Goal: Task Accomplishment & Management: Manage account settings

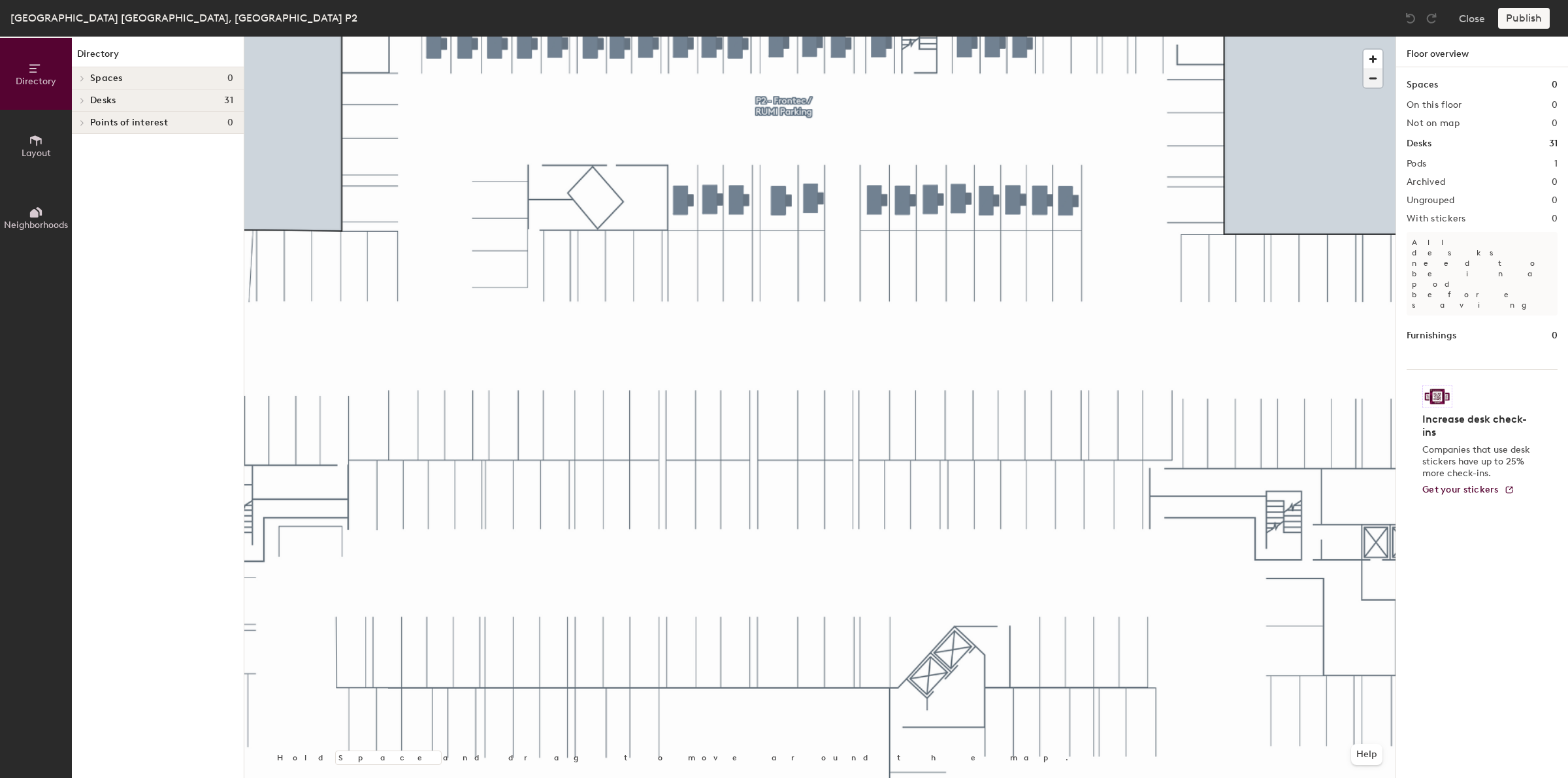
click at [1378, 76] on span "button" at bounding box center [1373, 78] width 19 height 18
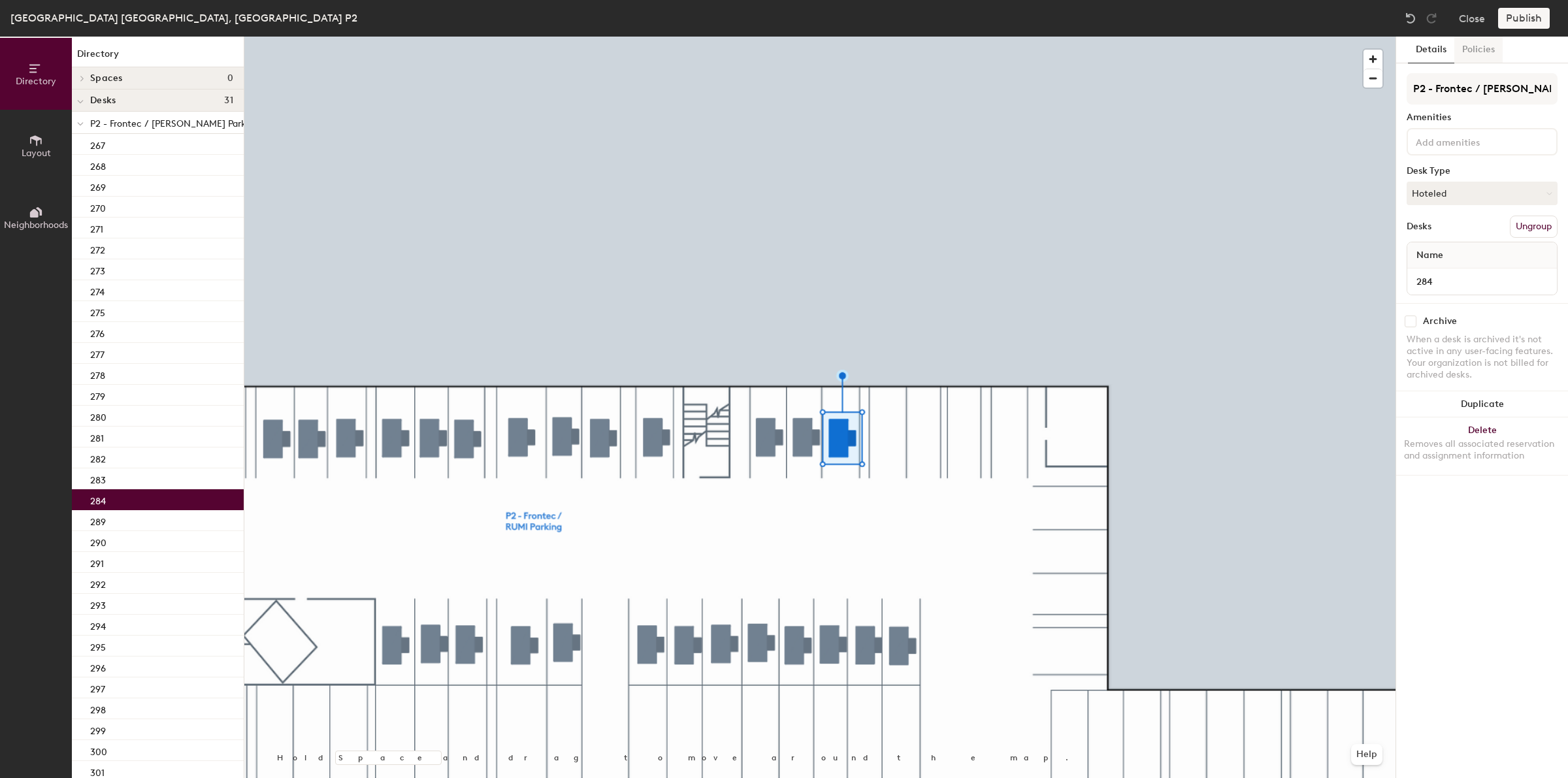
click at [1484, 54] on button "Policies" at bounding box center [1478, 50] width 48 height 26
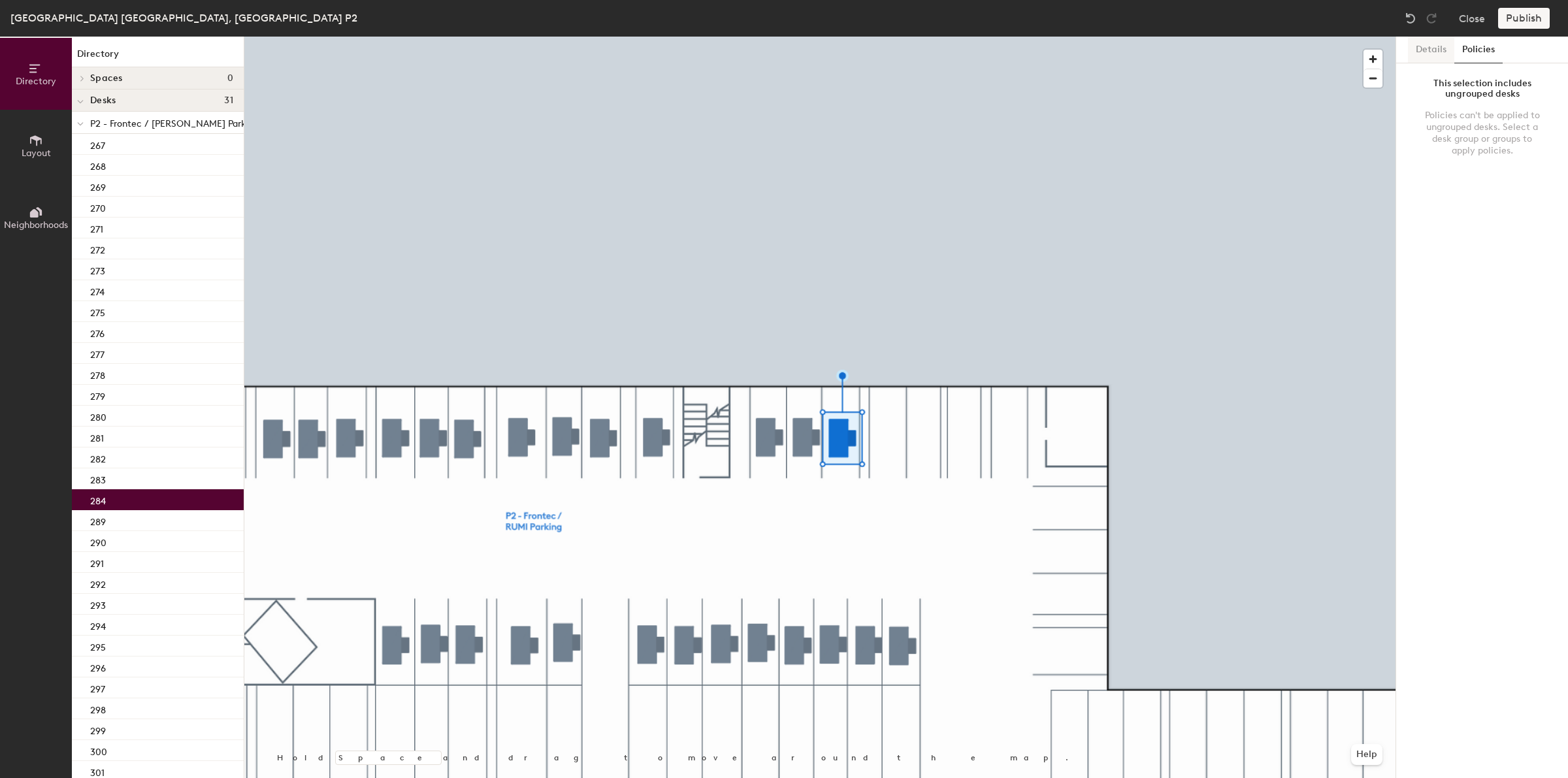
click at [1450, 53] on button "Details" at bounding box center [1431, 50] width 46 height 26
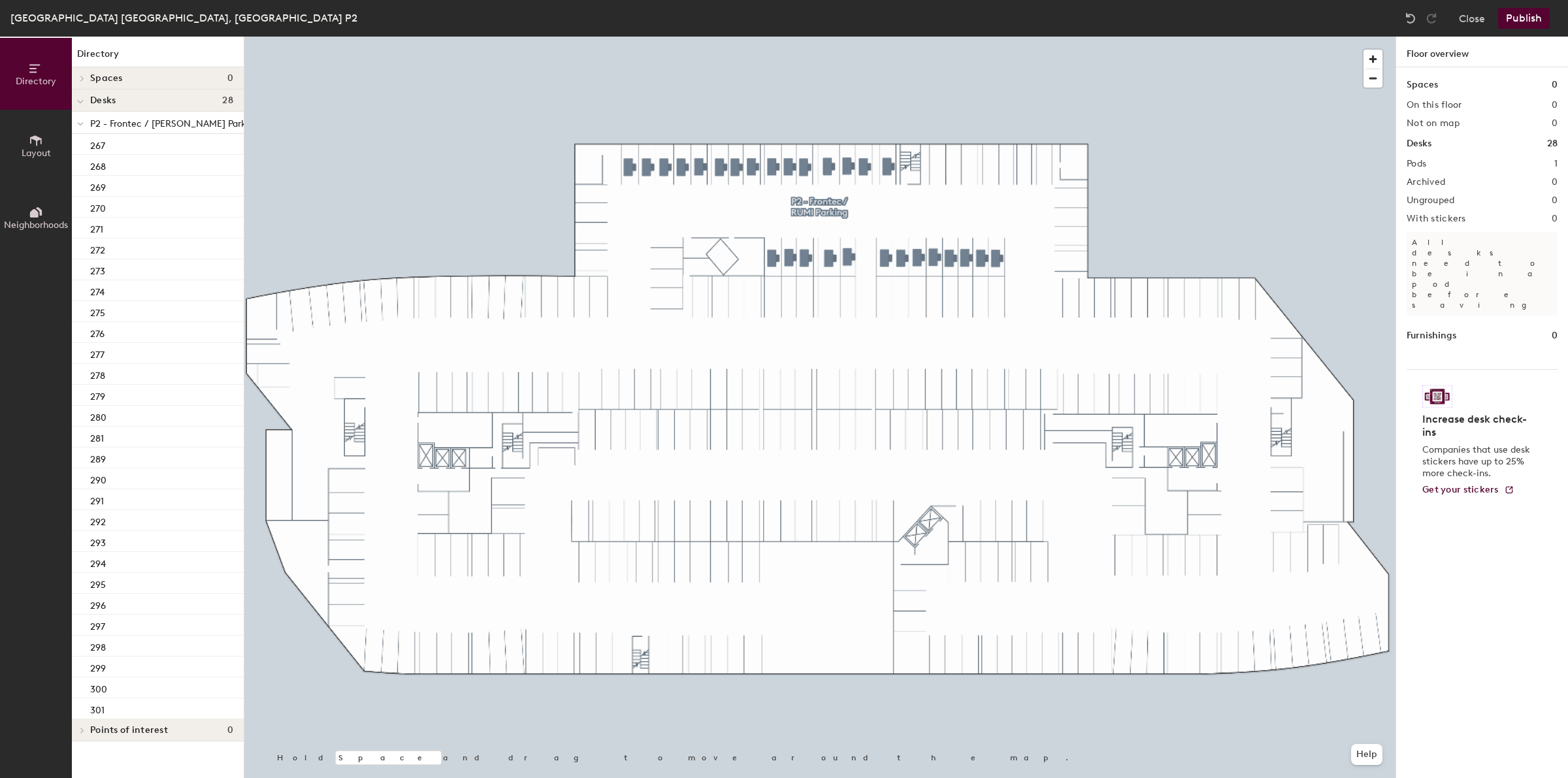
click at [888, 37] on div at bounding box center [820, 37] width 1151 height 0
click at [1001, 37] on div at bounding box center [820, 37] width 1151 height 0
click at [774, 37] on div at bounding box center [820, 37] width 1151 height 0
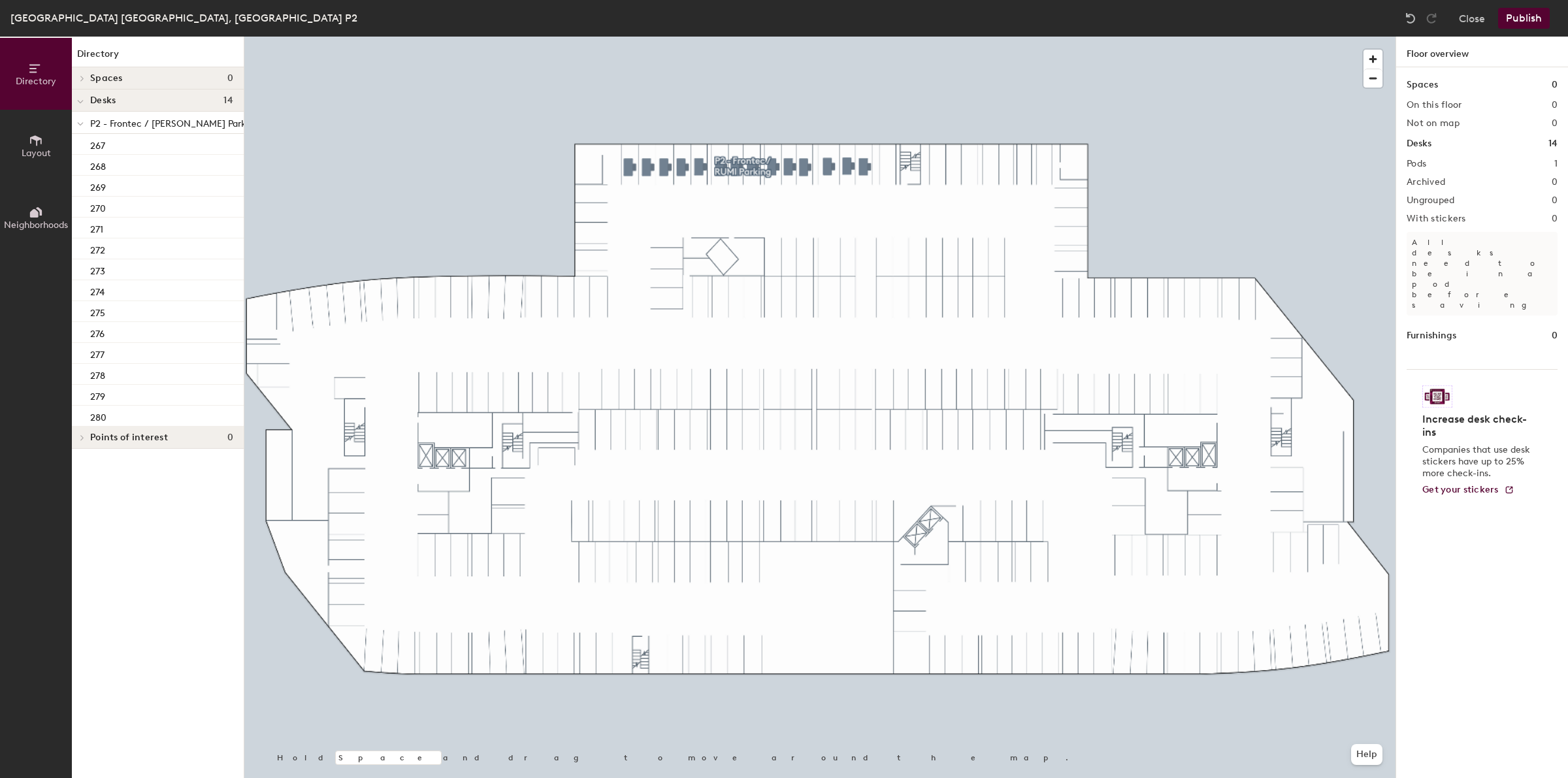
click at [1526, 23] on button "Publish" at bounding box center [1524, 18] width 51 height 21
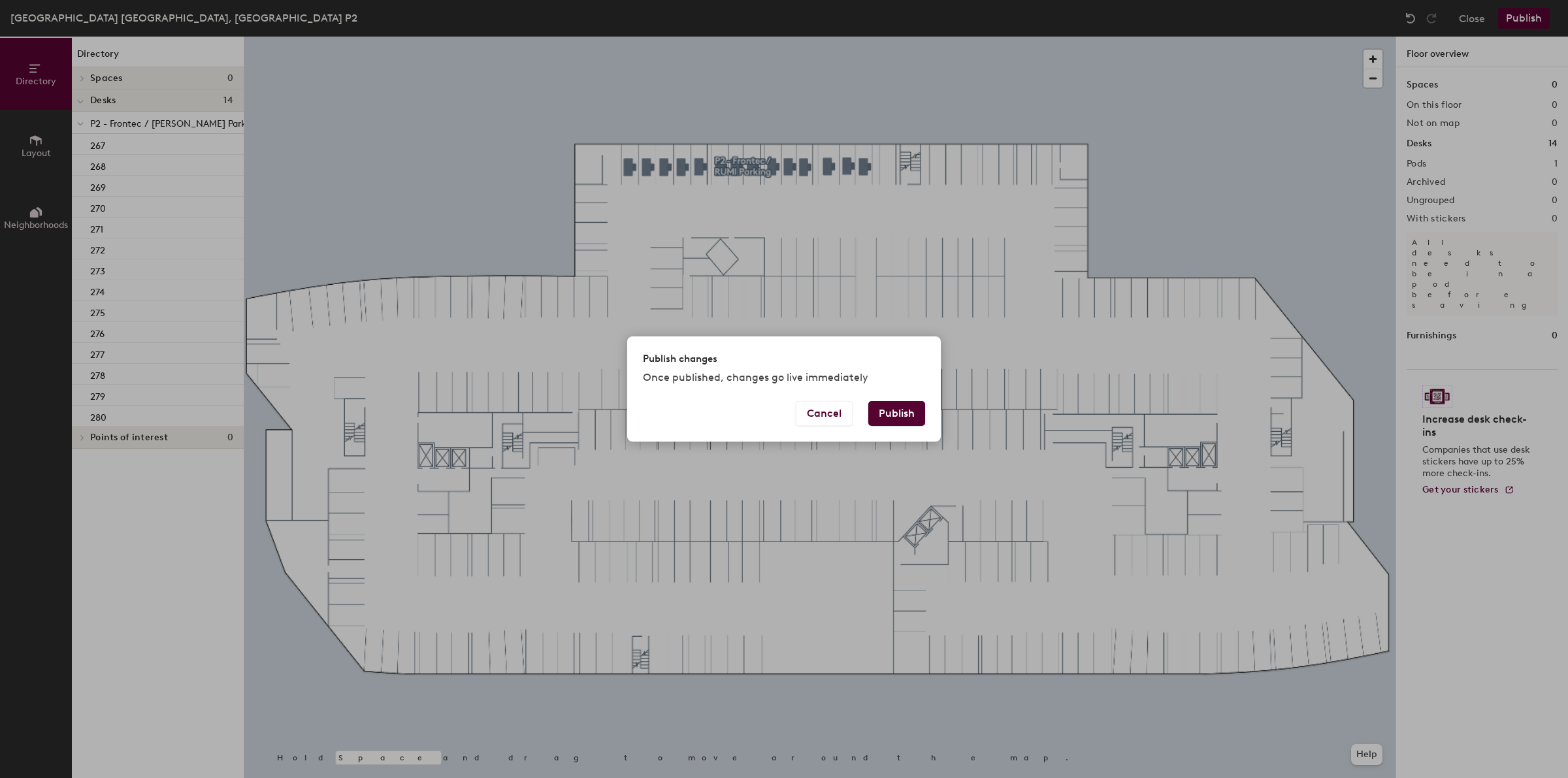
click at [912, 403] on button "Publish" at bounding box center [896, 413] width 57 height 25
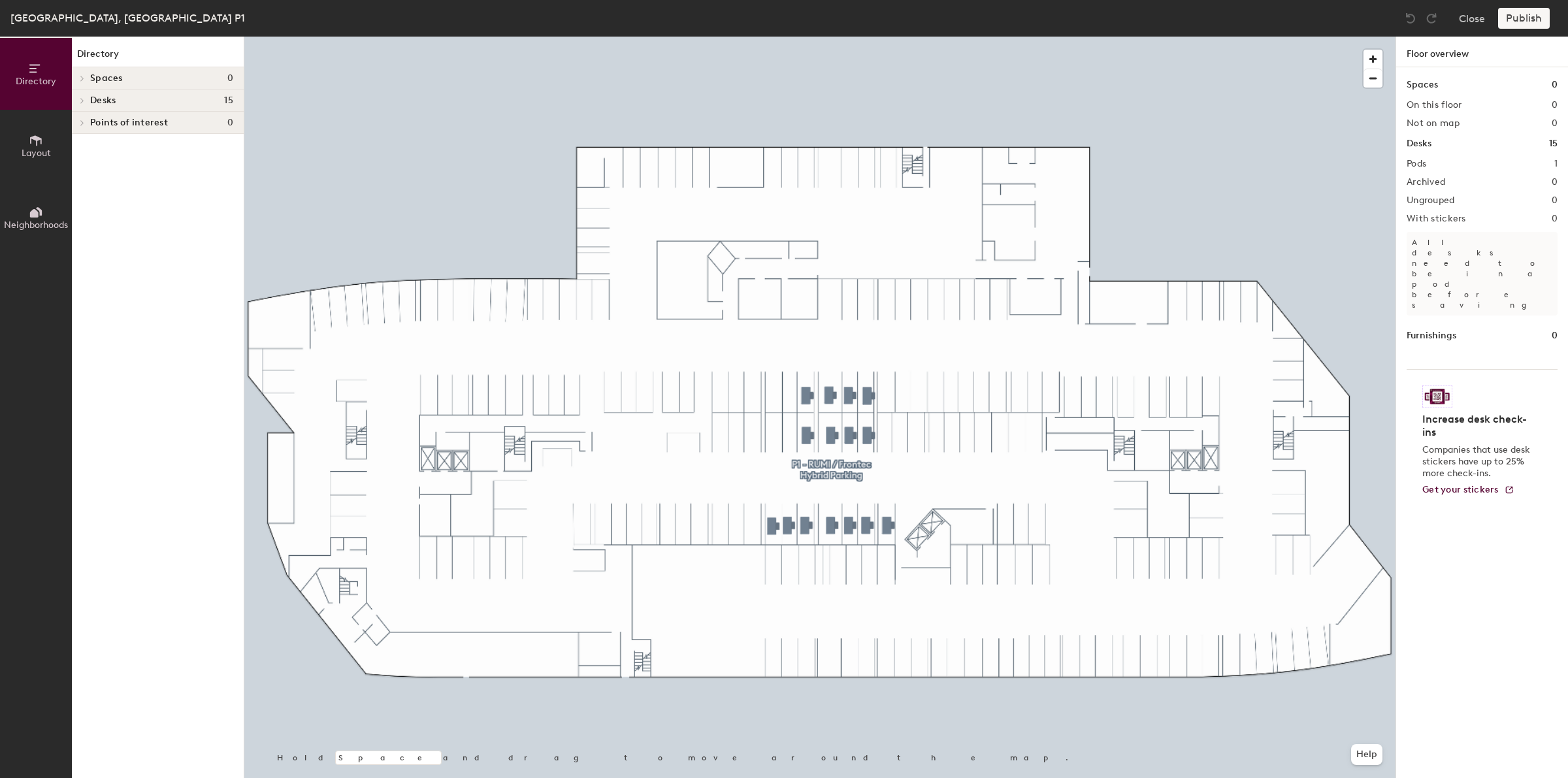
click at [820, 37] on div at bounding box center [820, 37] width 1151 height 0
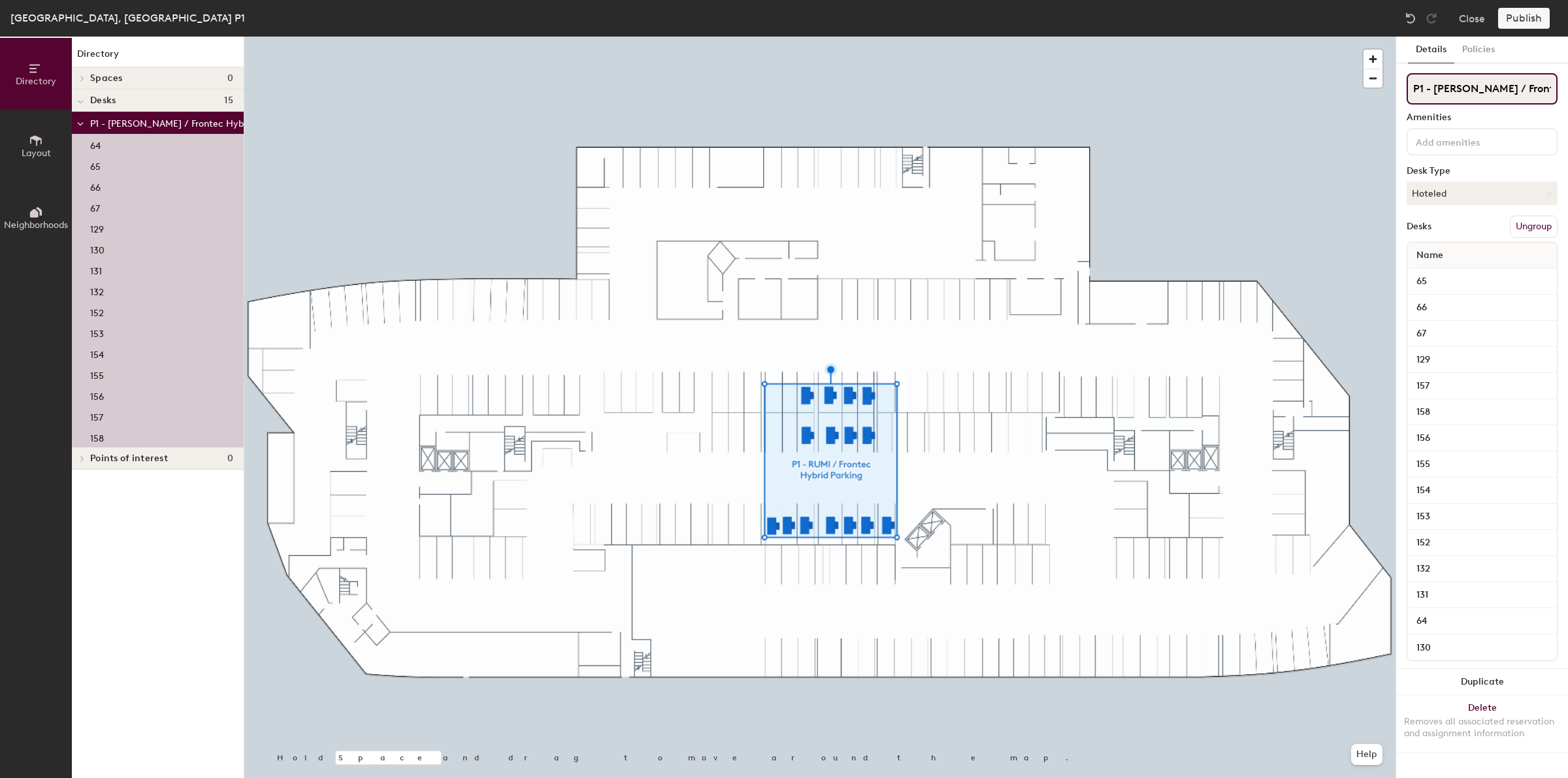
click at [1475, 86] on input "P1 - RUMI / Frontec Hybrid Parking" at bounding box center [1482, 88] width 151 height 31
drag, startPoint x: 1467, startPoint y: 87, endPoint x: 1432, endPoint y: 87, distance: 35.0
click at [1432, 87] on input "P1 - RUMI / Frontec Hybrid Parking" at bounding box center [1482, 88] width 151 height 31
type input "P1 - Frontec Hybrid Parking"
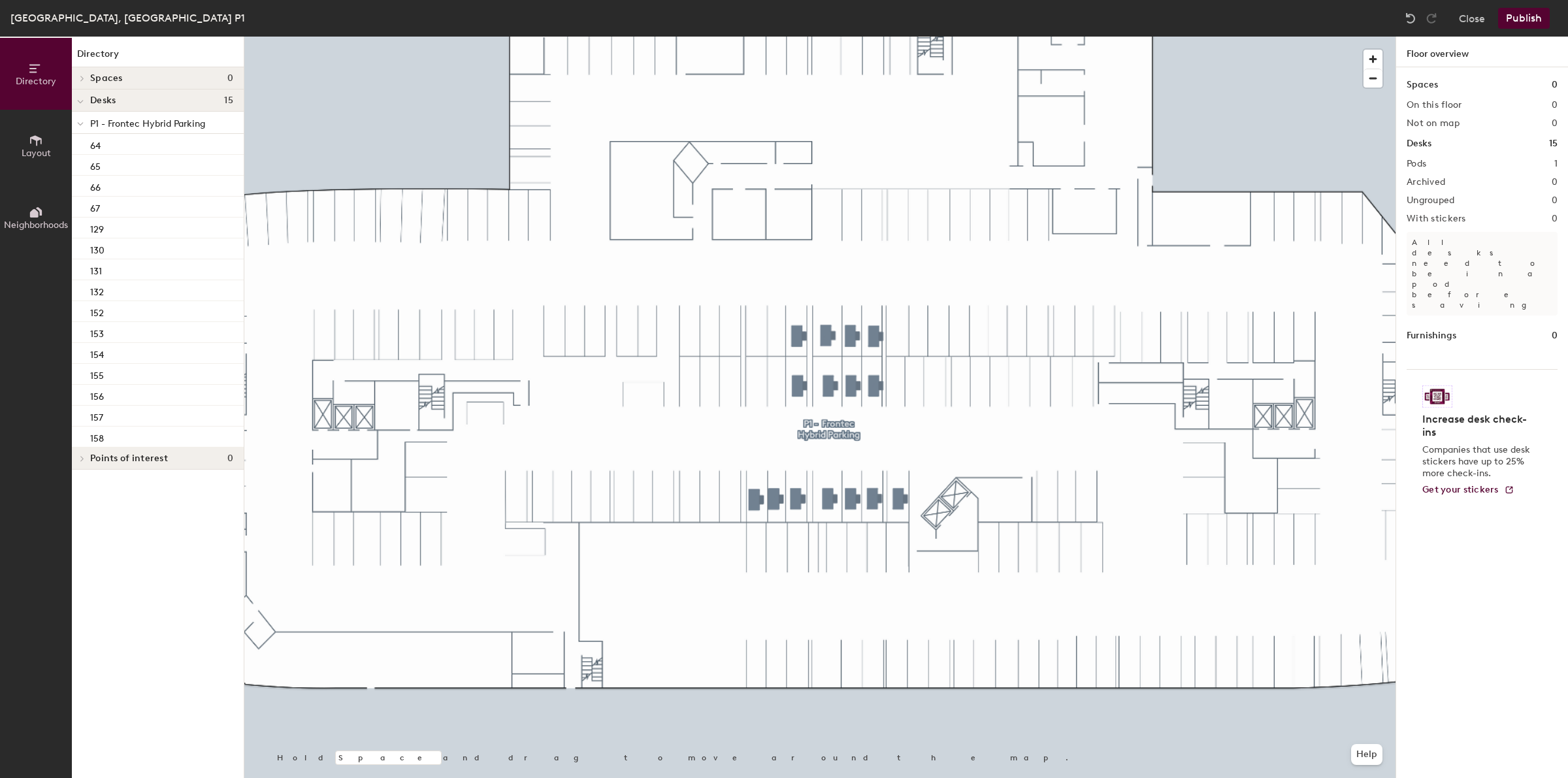
click at [1526, 15] on button "Publish" at bounding box center [1524, 18] width 51 height 21
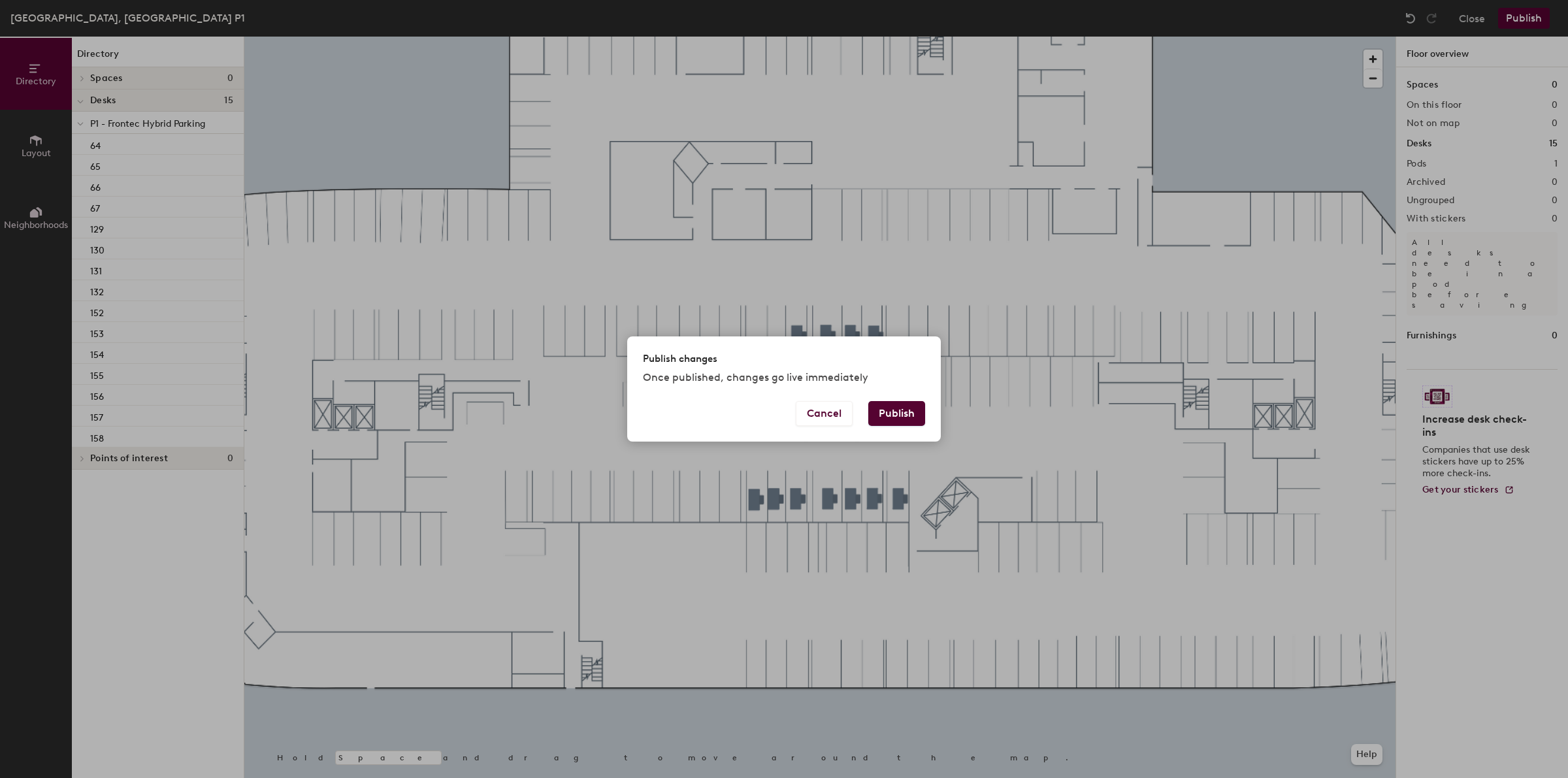
click at [863, 421] on div "Cancel Publish" at bounding box center [784, 421] width 314 height 41
click at [887, 420] on button "Publish" at bounding box center [896, 413] width 57 height 25
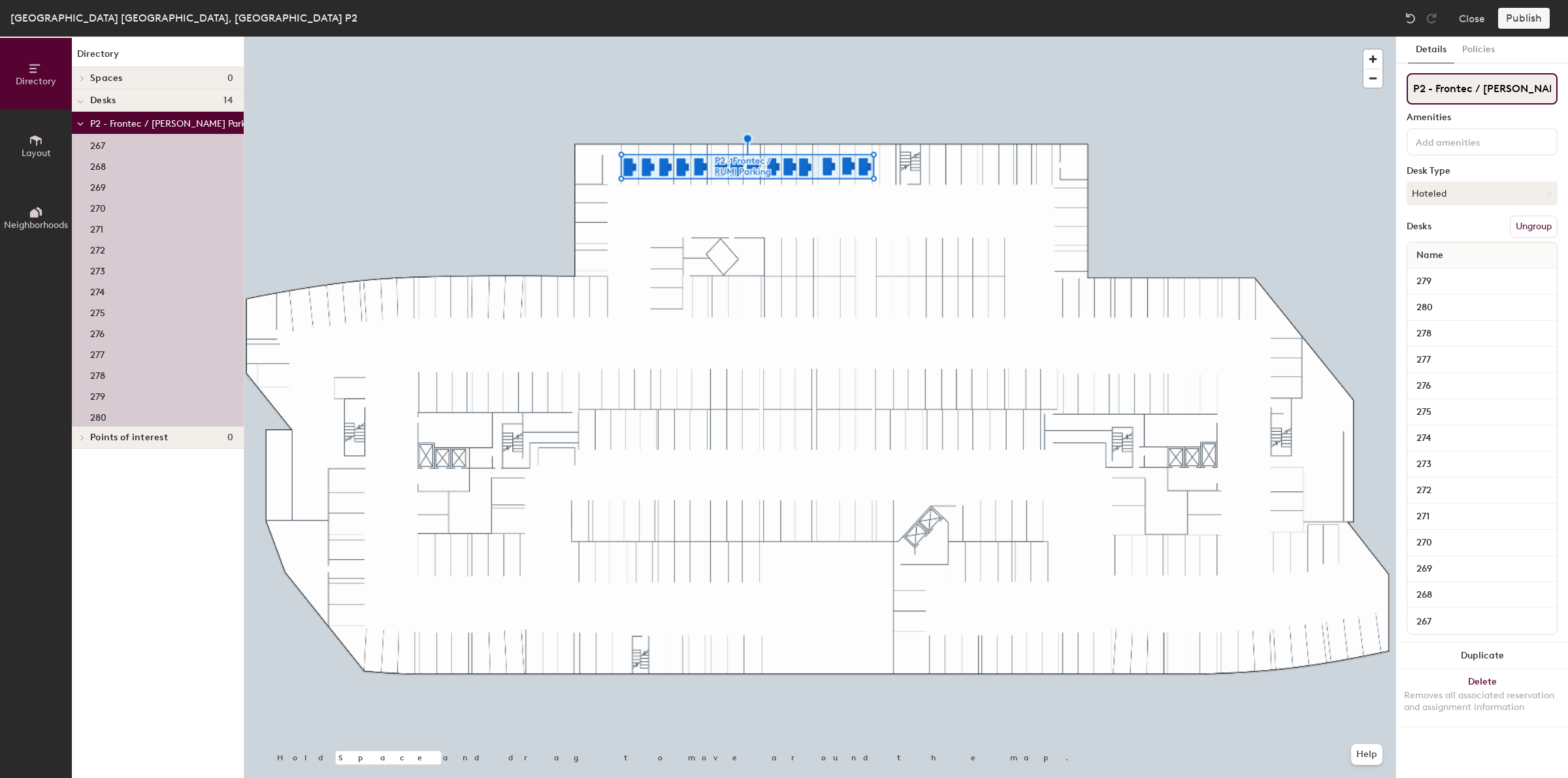
click at [1474, 85] on input "P2 - Frontec / [PERSON_NAME] Parking" at bounding box center [1482, 88] width 151 height 31
click at [1485, 88] on input "P2 - Frontec / [PERSON_NAME] Parking" at bounding box center [1482, 88] width 151 height 31
type input "P2 - Frontec Hybrid Parking"
click at [1533, 15] on button "Publish" at bounding box center [1524, 18] width 51 height 21
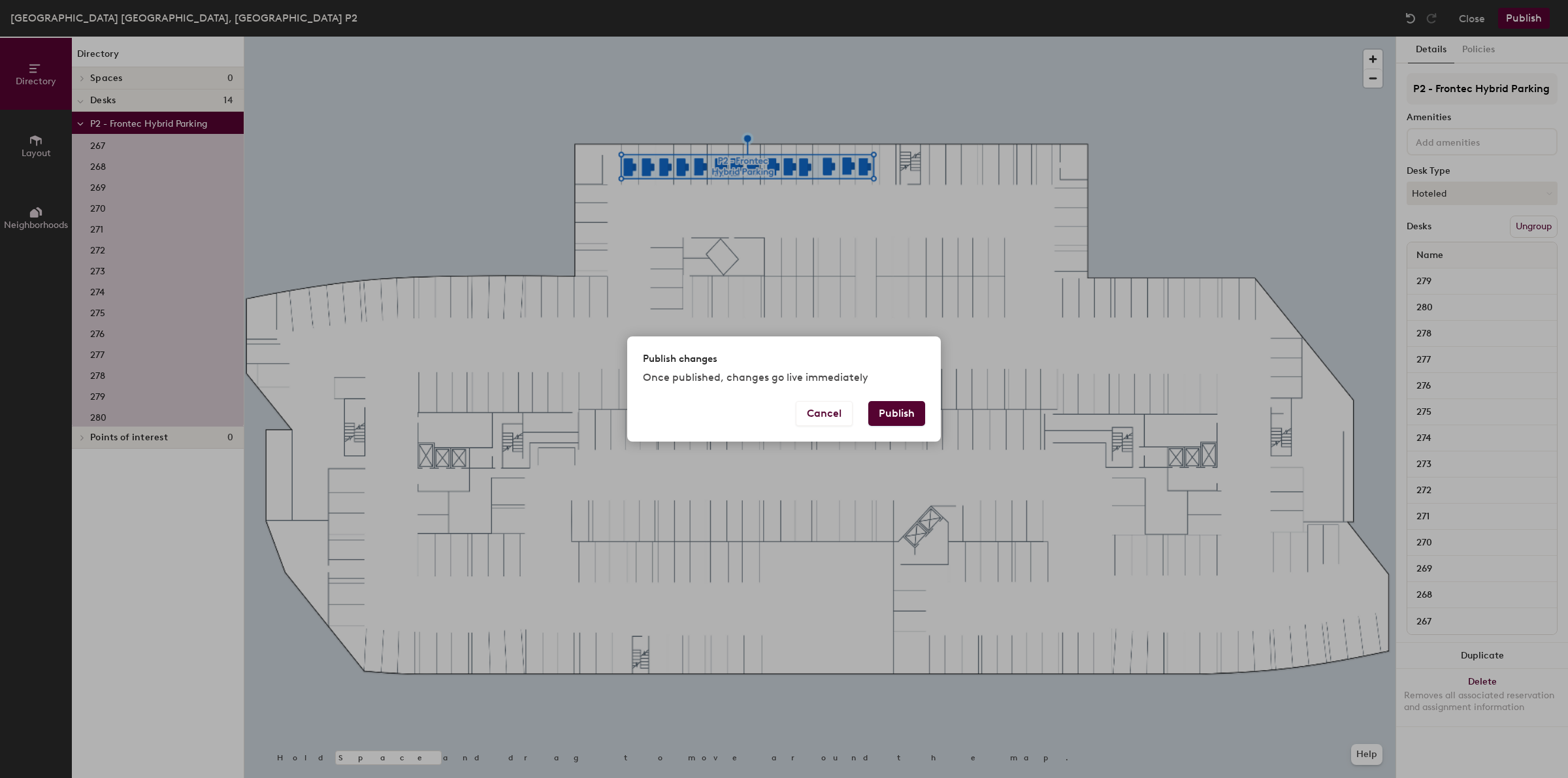
click at [908, 412] on button "Publish" at bounding box center [896, 413] width 57 height 25
